Goal: Task Accomplishment & Management: Use online tool/utility

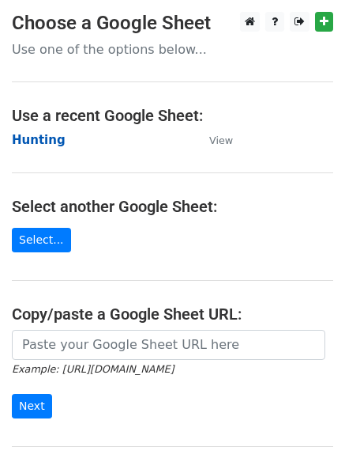
click at [34, 147] on strong "Hunting" at bounding box center [39, 140] width 54 height 14
click at [43, 138] on strong "Hunting" at bounding box center [39, 140] width 54 height 14
click at [39, 142] on strong "Hunting" at bounding box center [39, 140] width 54 height 14
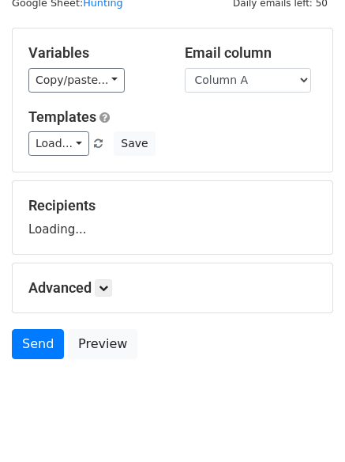
scroll to position [89, 0]
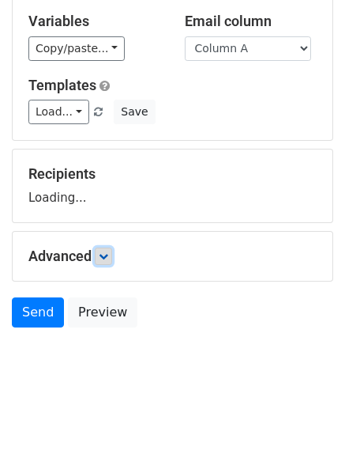
click at [107, 251] on icon at bounding box center [103, 255] width 9 height 9
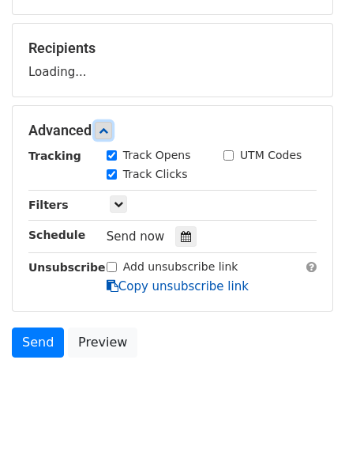
scroll to position [244, 0]
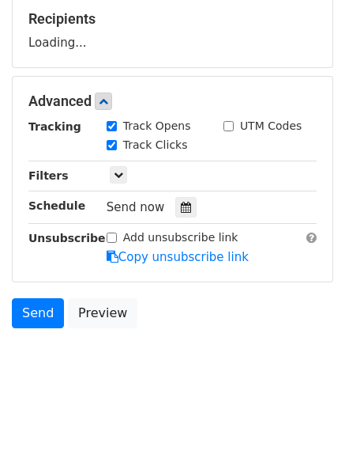
drag, startPoint x: 179, startPoint y: 213, endPoint x: 168, endPoint y: 221, distance: 14.2
click at [181, 217] on div at bounding box center [185, 207] width 21 height 21
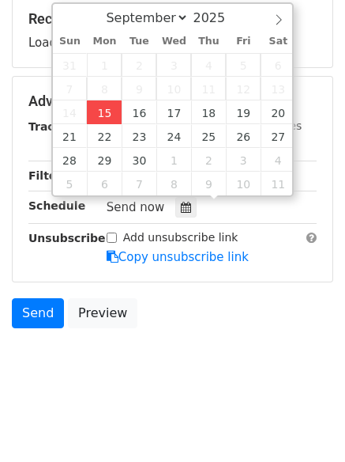
type input "2025-09-15 12:00"
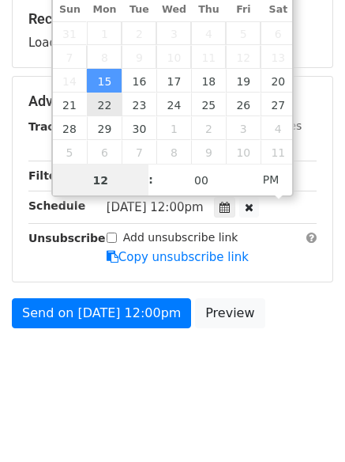
scroll to position [1, 0]
type input "4"
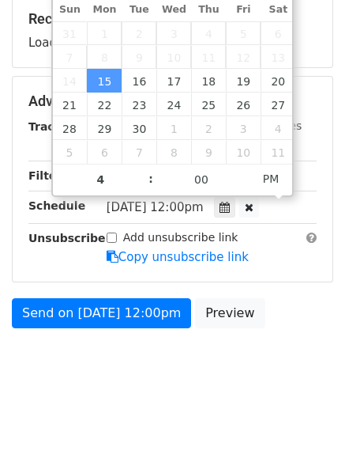
type input "2025-09-15 16:00"
click at [145, 391] on body "New Campaign Daily emails left: 50 Google Sheet: Hunting Variables Copy/paste..…" at bounding box center [172, 84] width 345 height 632
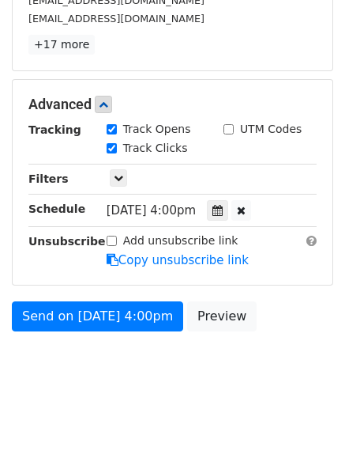
scroll to position [302, 0]
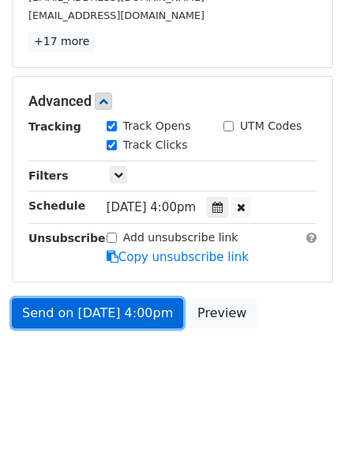
click at [99, 307] on link "Send on Sep 15 at 4:00pm" at bounding box center [98, 313] width 172 height 30
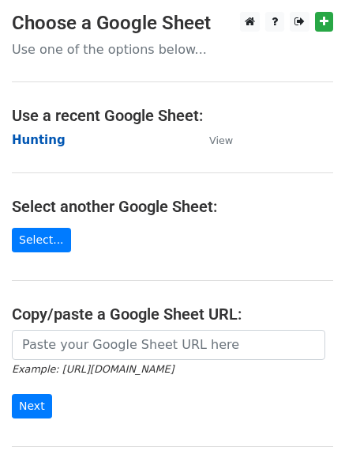
click at [33, 138] on strong "Hunting" at bounding box center [39, 140] width 54 height 14
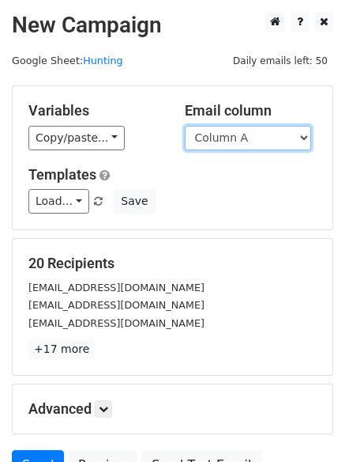
click at [236, 140] on select "Column A Column B Column C Column D Column E Column F" at bounding box center [248, 138] width 126 height 25
select select "Column B"
click at [185, 126] on select "Column A Column B Column C Column D Column E Column F" at bounding box center [248, 138] width 126 height 25
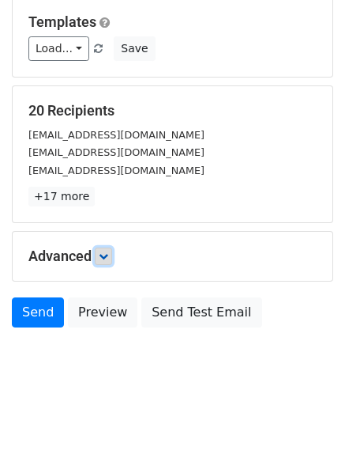
click at [107, 253] on icon at bounding box center [103, 255] width 9 height 9
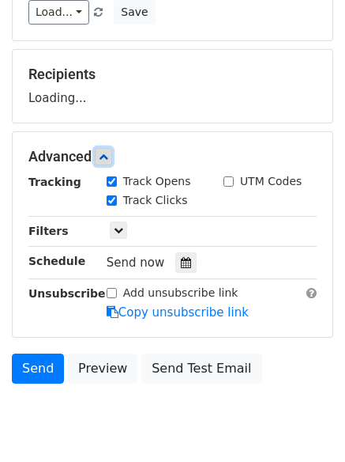
scroll to position [240, 0]
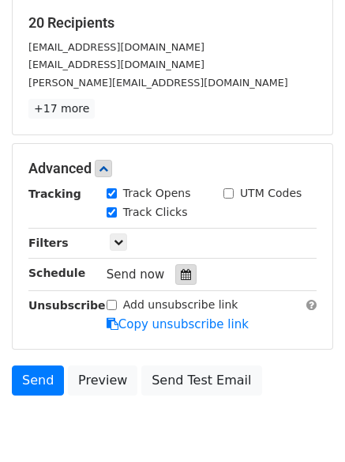
click at [178, 268] on div at bounding box center [185, 274] width 21 height 21
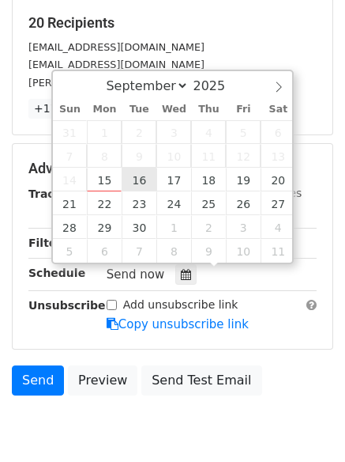
type input "2025-09-16 12:00"
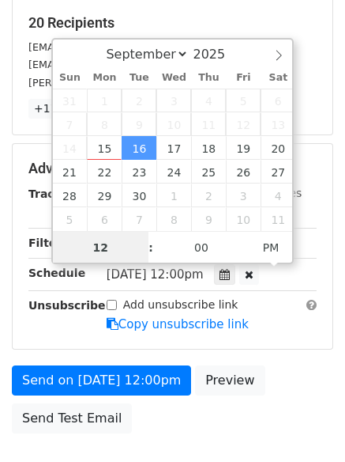
scroll to position [1, 0]
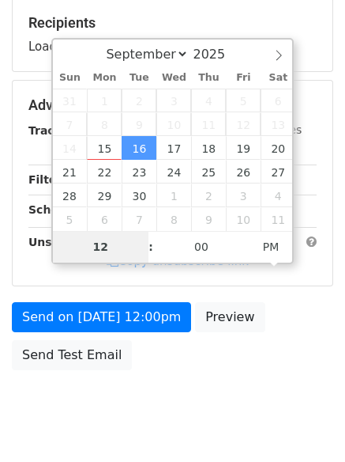
type input "5"
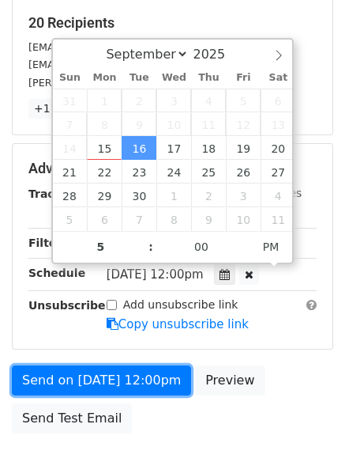
type input "2025-09-16 17:00"
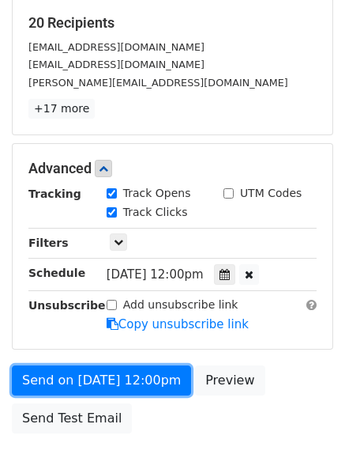
click at [109, 378] on link "Send on Sep 16 at 12:00pm" at bounding box center [101, 380] width 179 height 30
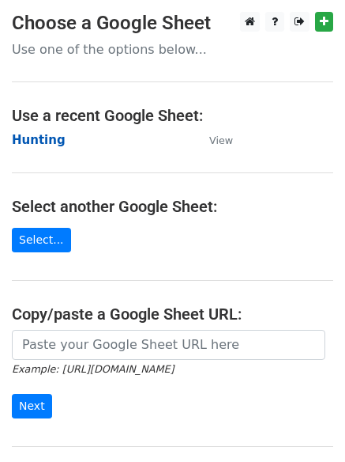
click at [17, 134] on strong "Hunting" at bounding box center [39, 140] width 54 height 14
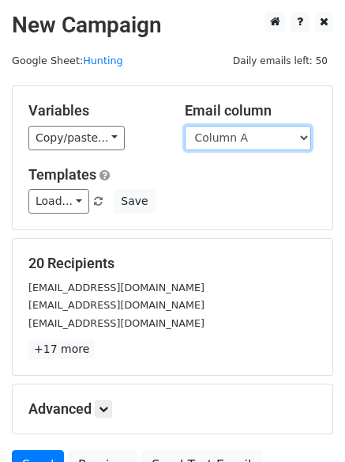
click at [256, 141] on select "Column A Column B Column C Column D Column E Column F" at bounding box center [248, 138] width 126 height 25
select select "Column C"
click at [185, 126] on select "Column A Column B Column C Column D Column E Column F" at bounding box center [248, 138] width 126 height 25
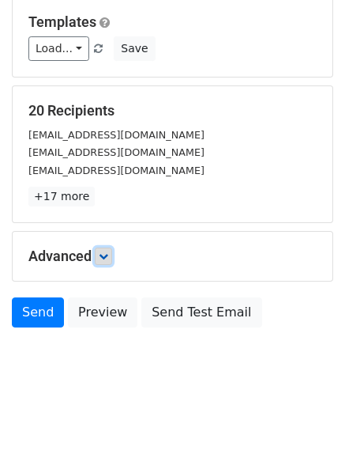
click at [104, 263] on link at bounding box center [103, 255] width 17 height 17
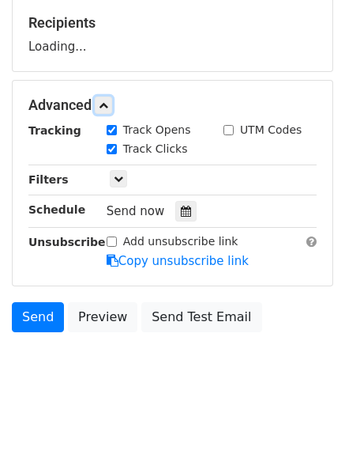
scroll to position [242, 0]
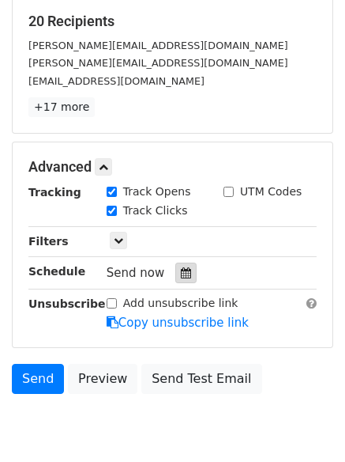
drag, startPoint x: 174, startPoint y: 258, endPoint x: 175, endPoint y: 268, distance: 9.6
click at [175, 261] on div "Tracking Track Opens UTM Codes Track Clicks Filters Only include spreadsheet ro…" at bounding box center [172, 257] width 289 height 148
click at [181, 269] on icon at bounding box center [186, 272] width 10 height 11
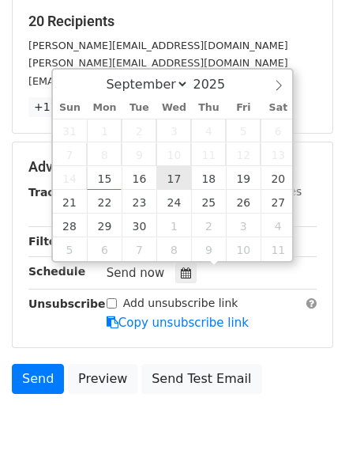
type input "2025-09-17 12:00"
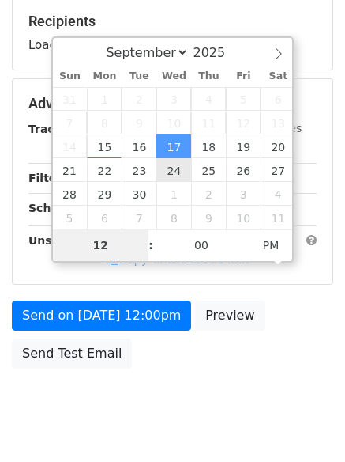
type input "6"
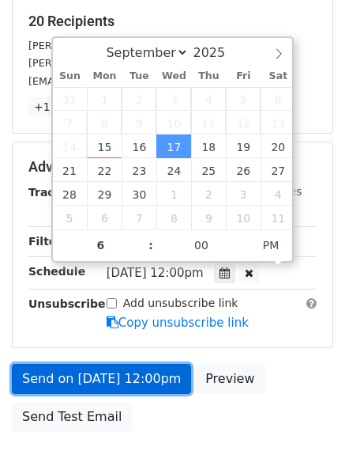
type input "2025-09-17 18:00"
click at [119, 379] on link "Send on Sep 17 at 12:00pm" at bounding box center [101, 379] width 179 height 30
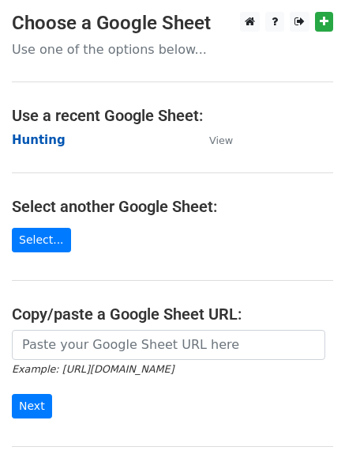
click at [40, 144] on strong "Hunting" at bounding box center [39, 140] width 54 height 14
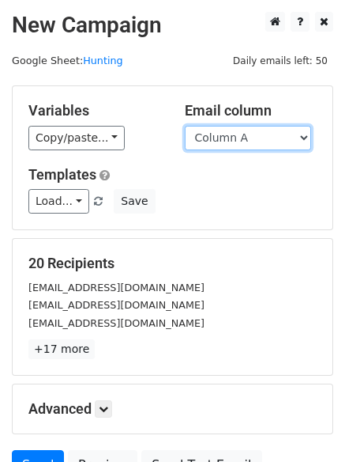
click at [224, 134] on select "Column A Column B Column C Column D Column E Column F" at bounding box center [248, 138] width 126 height 25
select select "Column D"
click at [185, 126] on select "Column A Column B Column C Column D Column E Column F" at bounding box center [248, 138] width 126 height 25
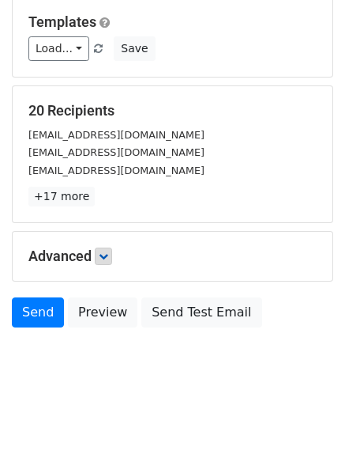
drag, startPoint x: 92, startPoint y: 247, endPoint x: 104, endPoint y: 253, distance: 13.8
click at [98, 248] on h5 "Advanced" at bounding box center [172, 255] width 289 height 17
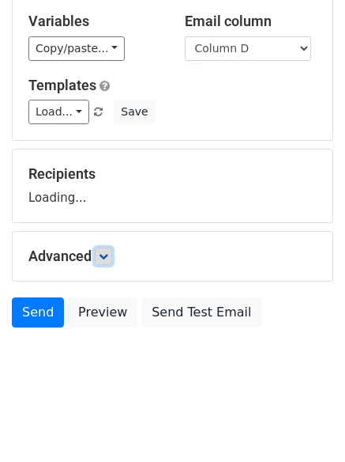
click at [105, 253] on icon at bounding box center [103, 255] width 9 height 9
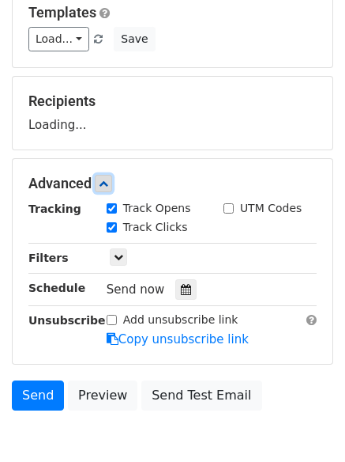
scroll to position [236, 0]
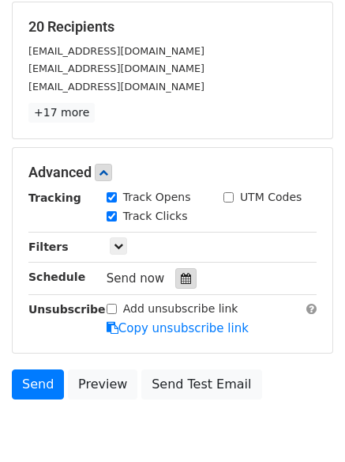
drag, startPoint x: 181, startPoint y: 282, endPoint x: 194, endPoint y: 267, distance: 19.6
click at [182, 282] on icon at bounding box center [186, 278] width 10 height 11
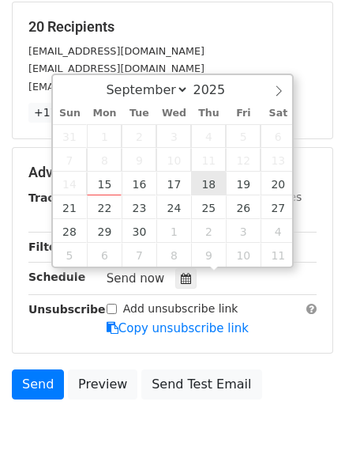
type input "2025-09-18 12:00"
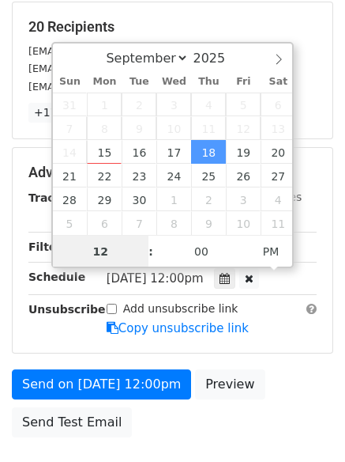
scroll to position [1, 0]
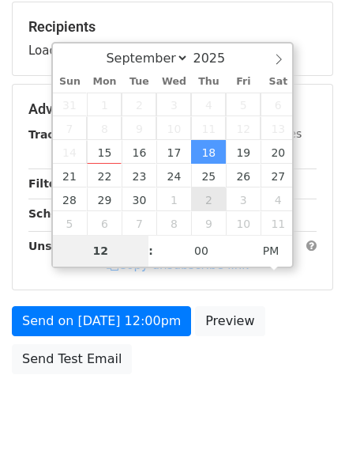
type input "7"
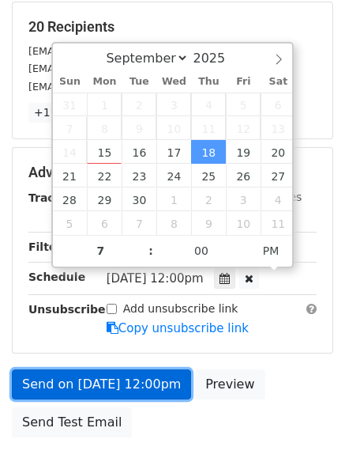
type input "2025-09-18 19:00"
click at [115, 388] on link "Send on Sep 18 at 12:00pm" at bounding box center [101, 384] width 179 height 30
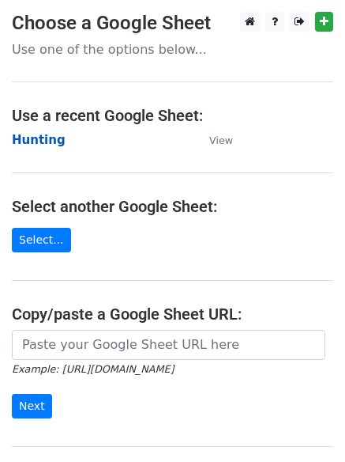
click at [30, 145] on strong "Hunting" at bounding box center [39, 140] width 54 height 14
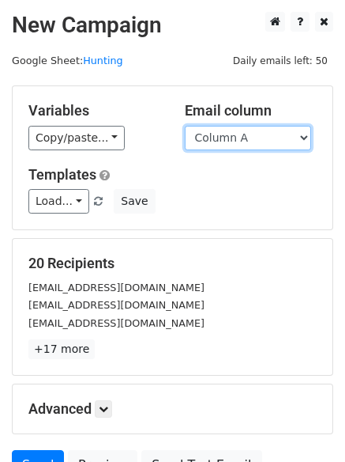
drag, startPoint x: 0, startPoint y: 0, endPoint x: 257, endPoint y: 139, distance: 292.1
click at [257, 139] on select "Column A Column B Column C Column D Column E Column F" at bounding box center [248, 138] width 126 height 25
select select "Column E"
click at [185, 126] on select "Column A Column B Column C Column D Column E Column F" at bounding box center [248, 138] width 126 height 25
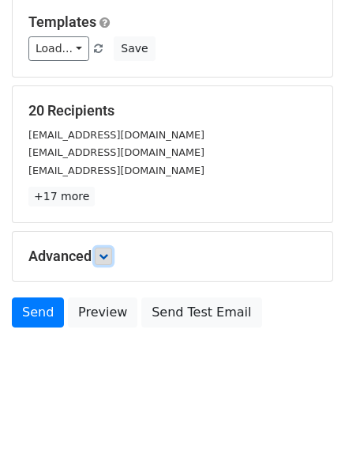
click at [101, 255] on link at bounding box center [103, 255] width 17 height 17
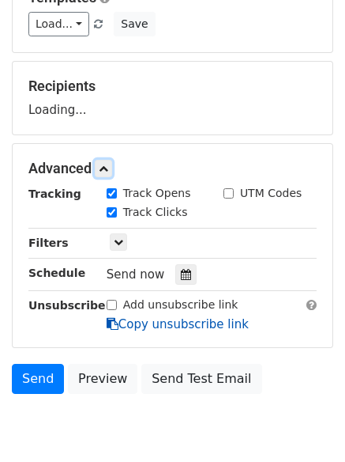
scroll to position [244, 0]
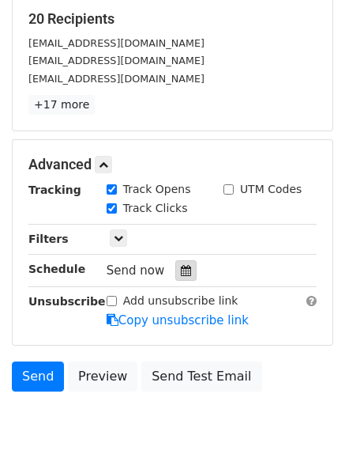
click at [181, 268] on icon at bounding box center [186, 270] width 10 height 11
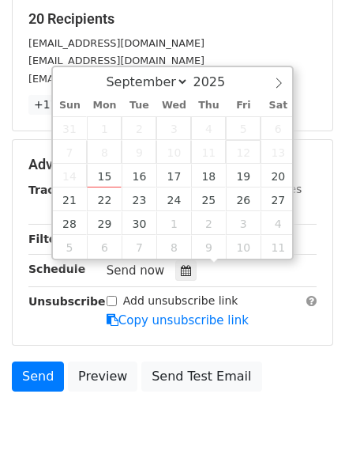
click at [242, 162] on span "12" at bounding box center [243, 152] width 35 height 24
type input "2025-09-19 12:00"
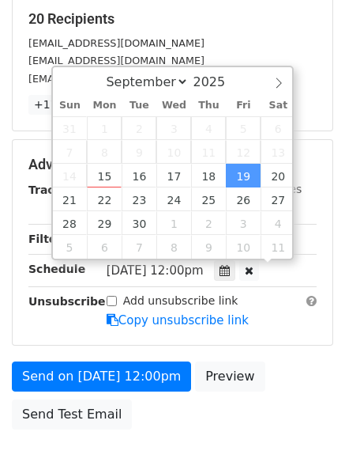
scroll to position [1, 0]
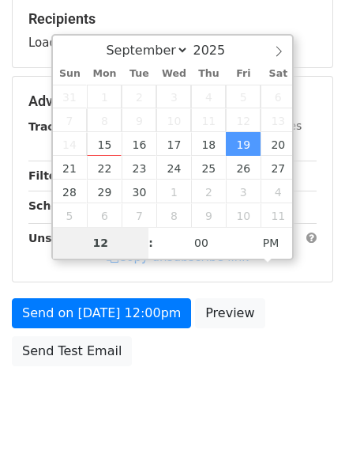
type input "8"
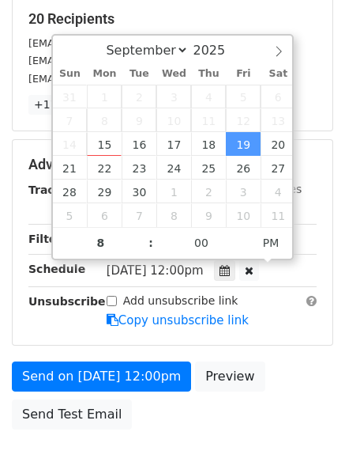
type input "2025-09-19 20:00"
click at [143, 356] on form "Variables Copy/paste... {{Column A}} {{Column B}} {{Column C}} {{Column D}} {{C…" at bounding box center [173, 139] width 322 height 596
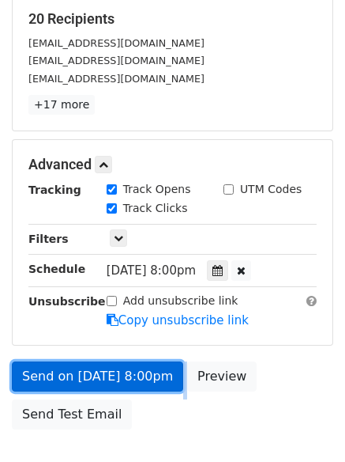
click at [141, 372] on link "Send on Sep 19 at 8:00pm" at bounding box center [98, 376] width 172 height 30
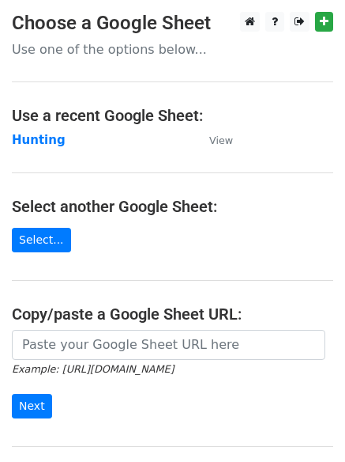
click at [198, 215] on h4 "Select another Google Sheet:" at bounding box center [173, 206] width 322 height 19
click at [55, 141] on strong "Hunting" at bounding box center [39, 140] width 54 height 14
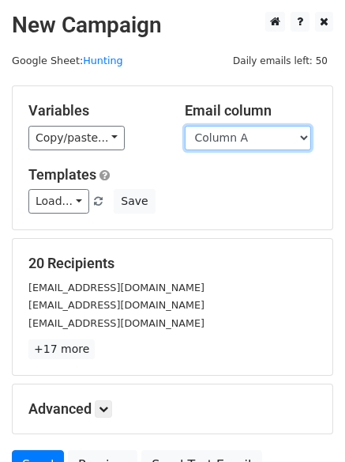
click at [289, 132] on select "Column A Column B Column C Column D Column E Column F" at bounding box center [248, 138] width 126 height 25
select select "Column F"
click at [185, 126] on select "Column A Column B Column C Column D Column E Column F" at bounding box center [248, 138] width 126 height 25
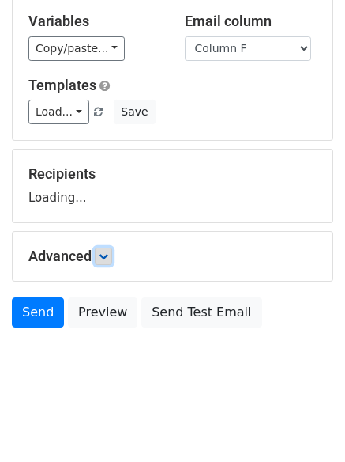
click at [111, 252] on link at bounding box center [103, 255] width 17 height 17
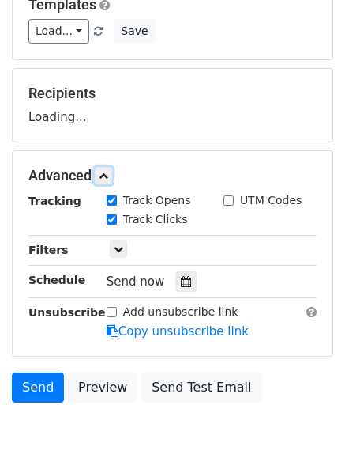
scroll to position [244, 0]
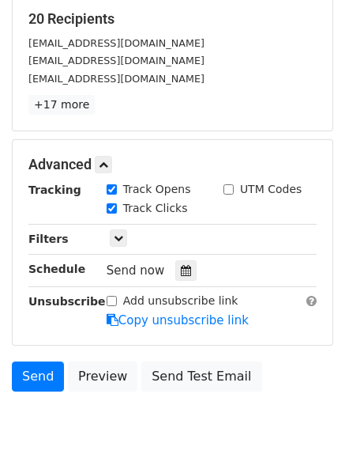
click at [162, 266] on div "Send now" at bounding box center [200, 270] width 186 height 21
click at [175, 266] on div at bounding box center [185, 270] width 21 height 21
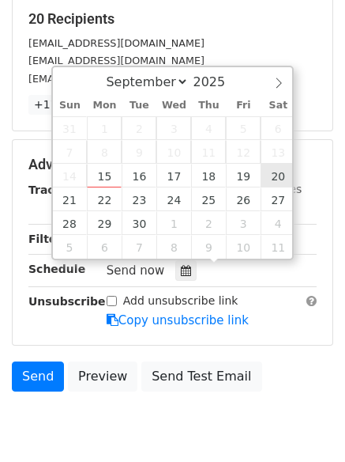
type input "2025-09-20 12:00"
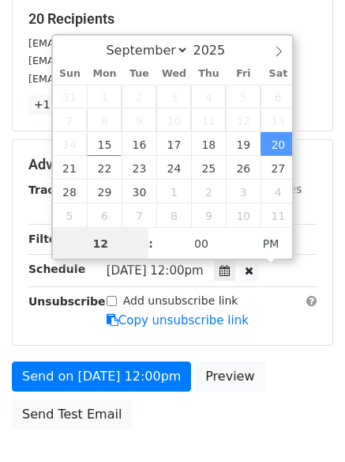
scroll to position [1, 0]
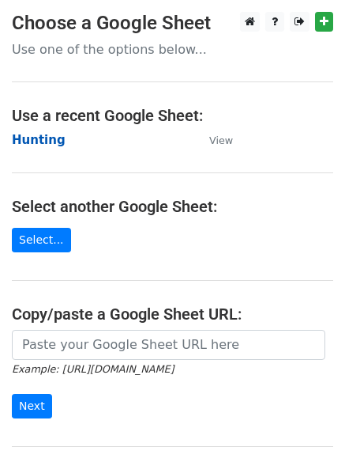
click at [28, 140] on strong "Hunting" at bounding box center [39, 140] width 54 height 14
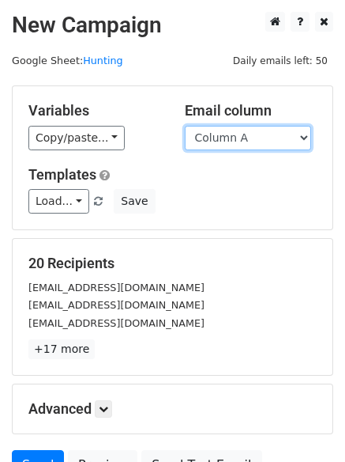
click at [243, 141] on select "Column A Column B Column C Column D Column E Column F" at bounding box center [248, 138] width 126 height 25
select select "Column F"
click at [185, 126] on select "Column A Column B Column C Column D Column E Column F" at bounding box center [248, 138] width 126 height 25
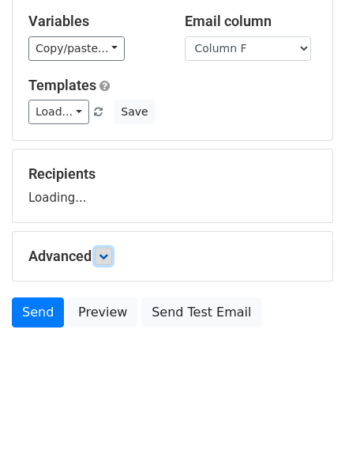
click at [106, 256] on icon at bounding box center [103, 255] width 9 height 9
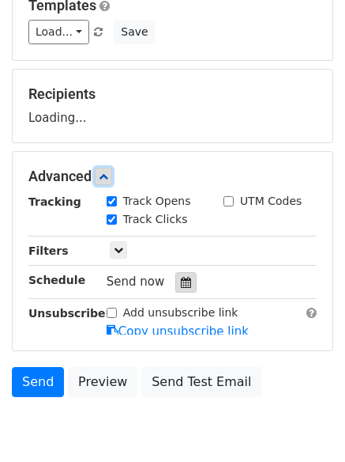
scroll to position [243, 0]
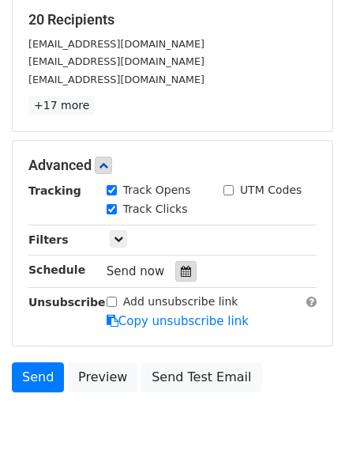
click at [184, 266] on div at bounding box center [185, 271] width 21 height 21
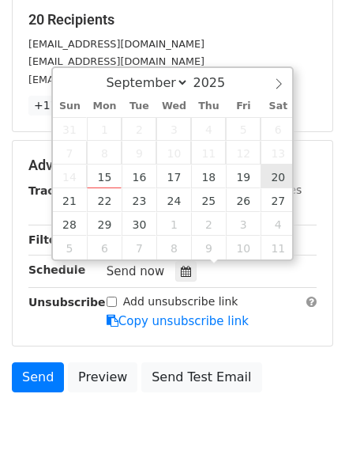
type input "2025-09-20 12:00"
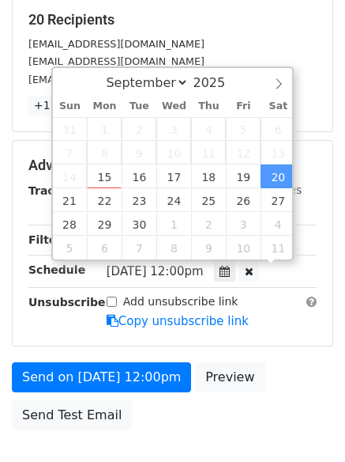
scroll to position [1, 0]
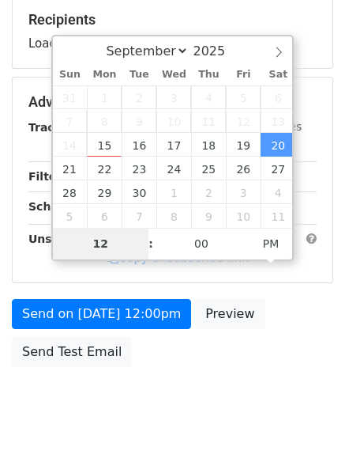
type input "9"
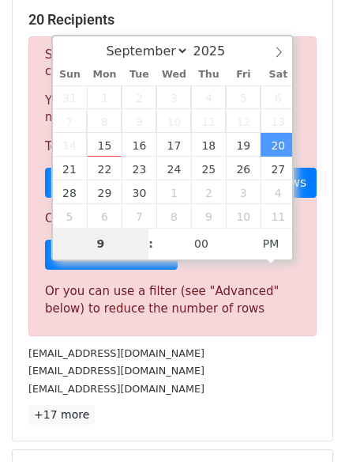
scroll to position [654, 0]
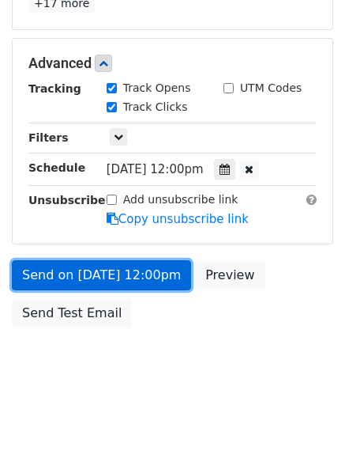
type input "2025-09-20 21:00"
click at [118, 270] on link "Send on Sep 20 at 12:00pm" at bounding box center [101, 275] width 179 height 30
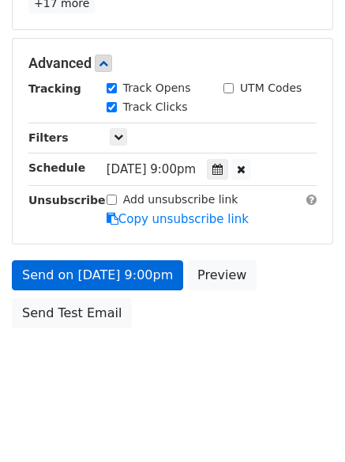
scroll to position [282, 0]
